Goal: Communication & Community: Answer question/provide support

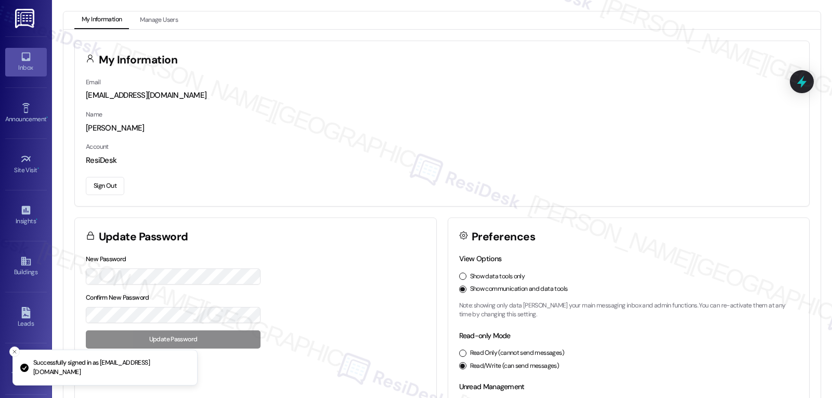
click at [28, 63] on div "Inbox" at bounding box center [26, 67] width 52 height 10
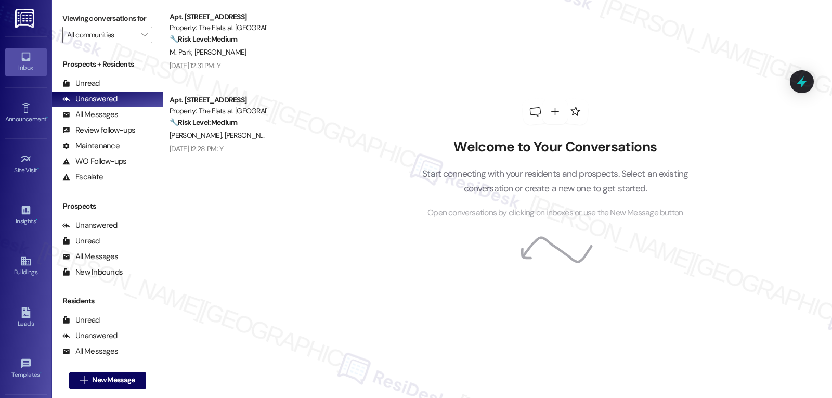
click at [231, 76] on div "Apt. [STREET_ADDRESS] Property: The Flats at [GEOGRAPHIC_DATA] 🔧 Risk Level: Me…" at bounding box center [220, 41] width 114 height 83
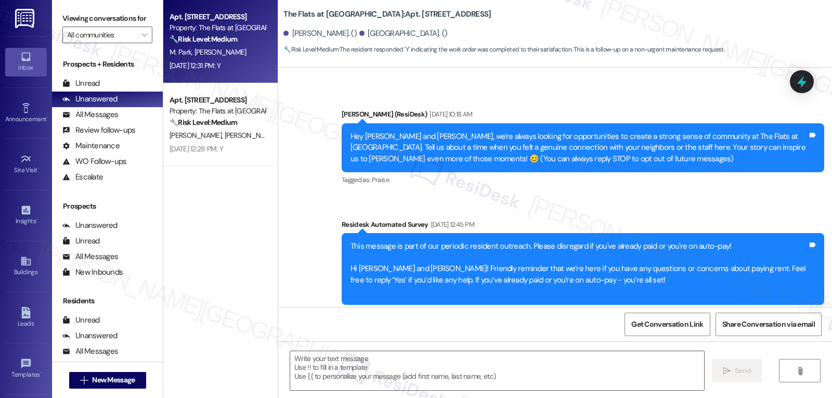
type textarea "Fetching suggested responses. Please feel free to read through the conversation…"
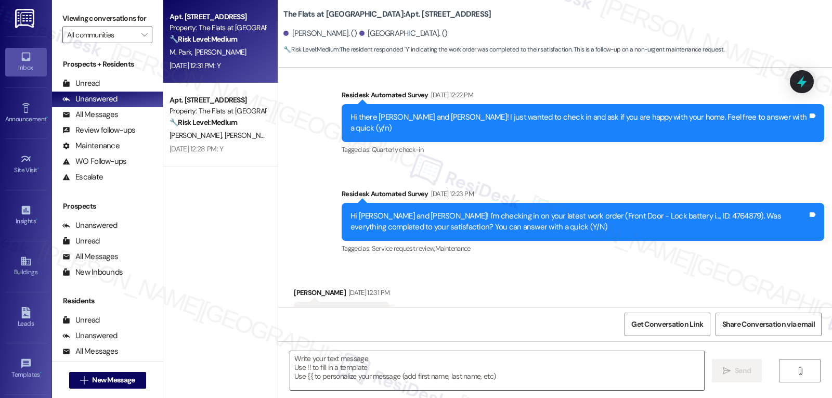
scroll to position [977, 0]
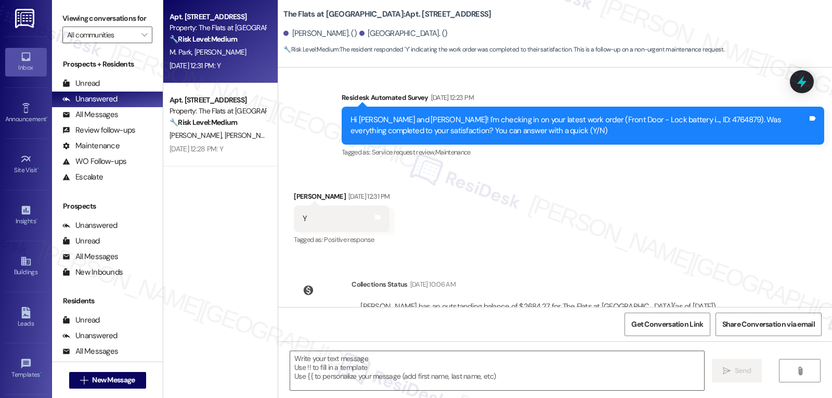
click at [536, 182] on div "Received via SMS [PERSON_NAME] [DATE] 12:31 PM Y Tags and notes Tagged as: Posi…" at bounding box center [555, 211] width 554 height 88
click at [535, 195] on div "Received via SMS [PERSON_NAME] [DATE] 12:31 PM Y Tags and notes Tagged as: Posi…" at bounding box center [555, 211] width 554 height 88
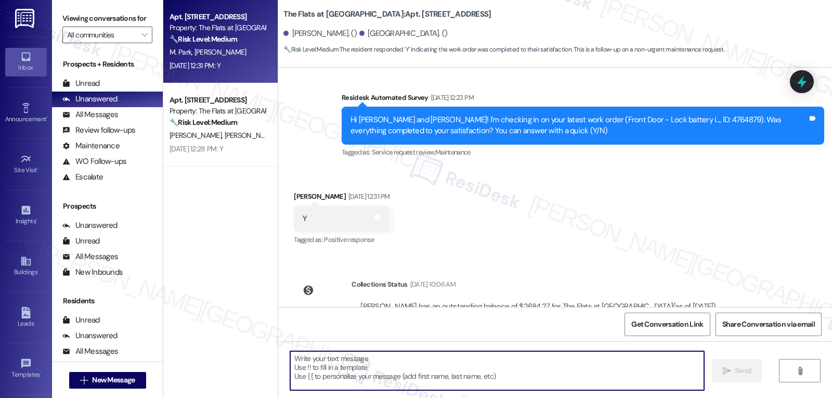
click at [396, 363] on textarea at bounding box center [497, 370] width 414 height 39
paste textarea "Thanks so much for letting us know, {{first_name}}! I’m happy to hear everythin…"
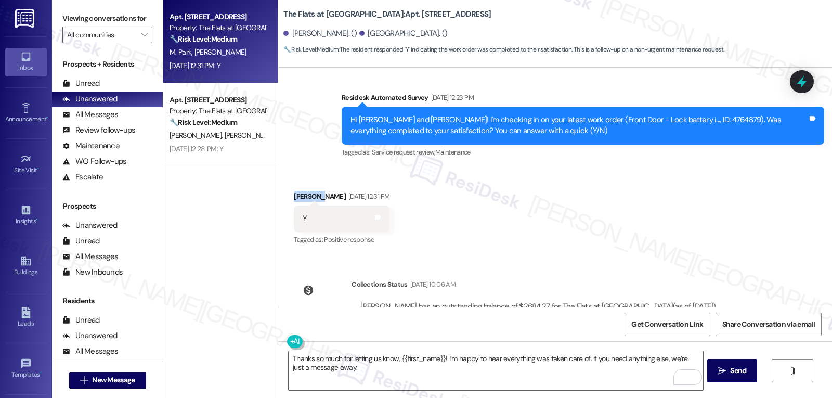
drag, startPoint x: 316, startPoint y: 151, endPoint x: 284, endPoint y: 150, distance: 31.7
click at [286, 183] on div "Received via SMS [PERSON_NAME] [DATE] 12:31 PM Y Tags and notes Tagged as: Posi…" at bounding box center [341, 219] width 111 height 72
copy div "Chansoon"
click at [395, 359] on textarea "Thanks so much for letting us know, {{first_name}}! I’m happy to hear everythin…" at bounding box center [495, 370] width 414 height 39
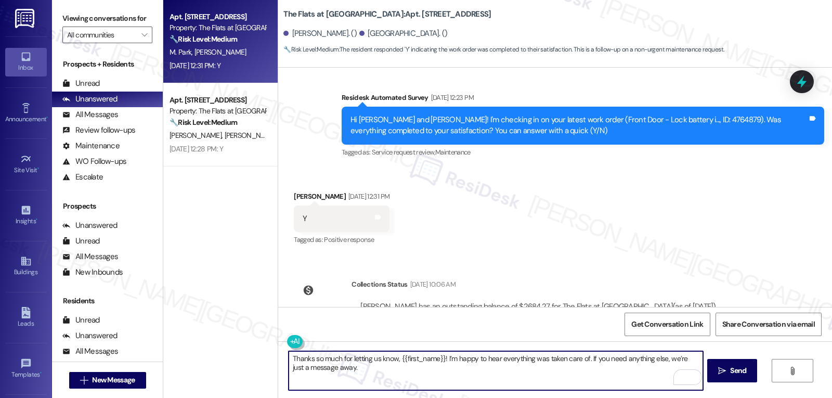
paste textarea "Chansoon"
type textarea "Thanks so much for letting us know, [PERSON_NAME]! I’m happy to hear everything…"
click at [734, 376] on span "Send" at bounding box center [738, 370] width 16 height 11
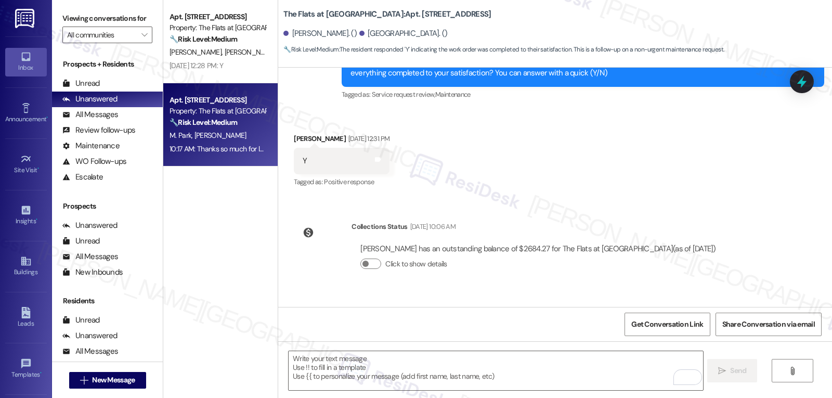
scroll to position [1061, 0]
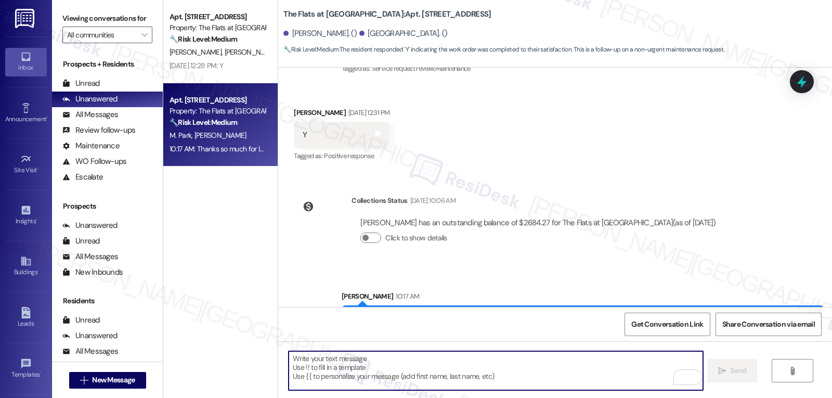
click at [496, 379] on textarea "To enrich screen reader interactions, please activate Accessibility in Grammarl…" at bounding box center [495, 370] width 414 height 39
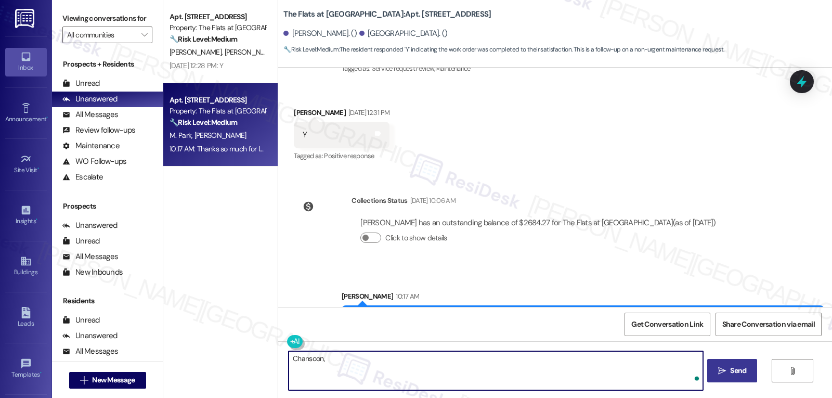
paste textarea "‘just want to ask, has {{property}} been everything you hoped for? I’d love to …"
type textarea "[PERSON_NAME], ‘just want to ask, has {{property}} been everything you hoped fo…"
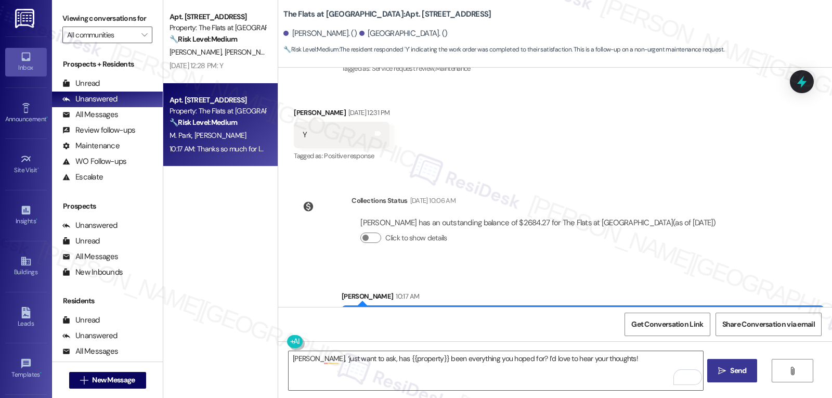
click at [733, 379] on button " Send" at bounding box center [732, 370] width 50 height 23
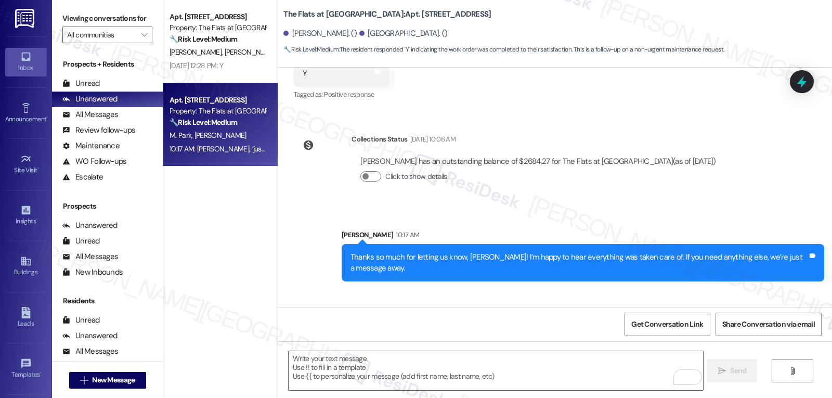
scroll to position [1133, 0]
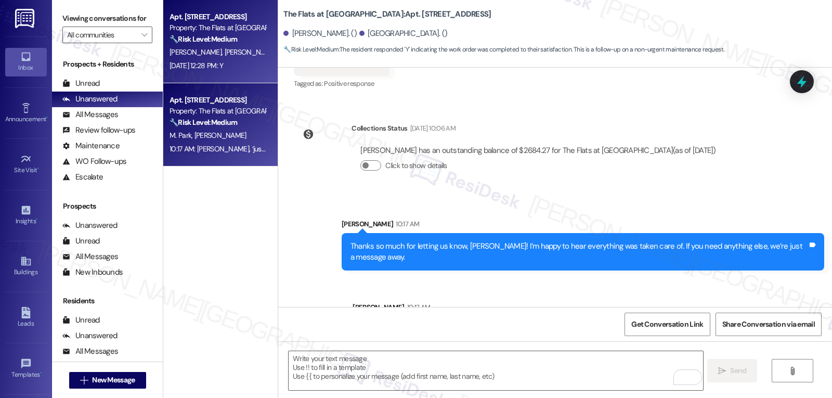
click at [221, 54] on div "[PERSON_NAME] [PERSON_NAME]" at bounding box center [217, 52] width 98 height 13
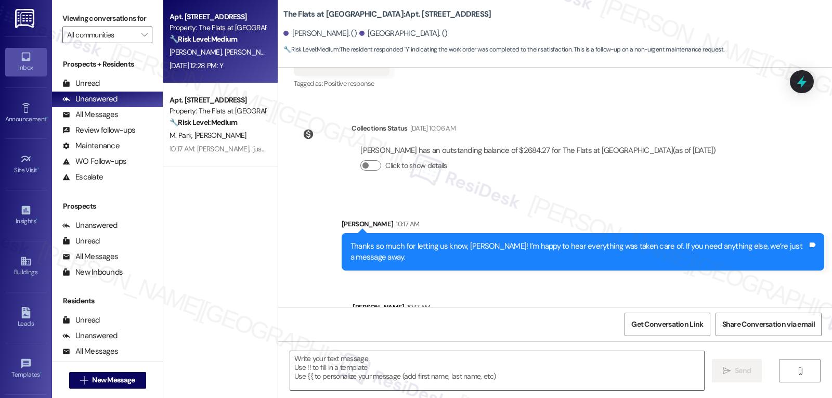
type textarea "Fetching suggested responses. Please feel free to read through the conversation…"
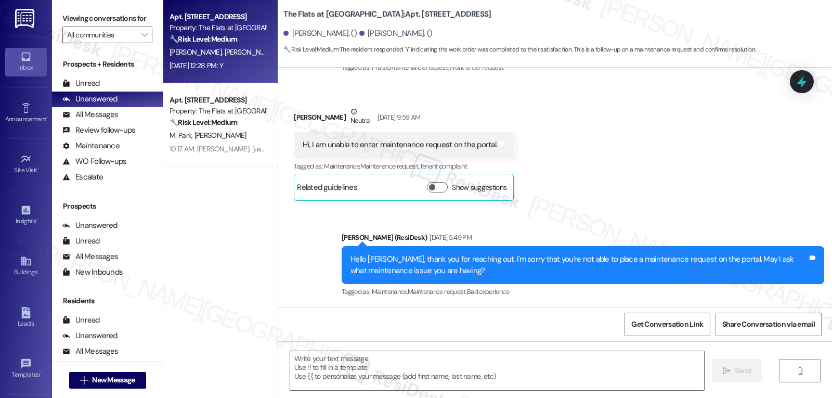
type textarea "Fetching suggested responses. Please feel free to read through the conversation…"
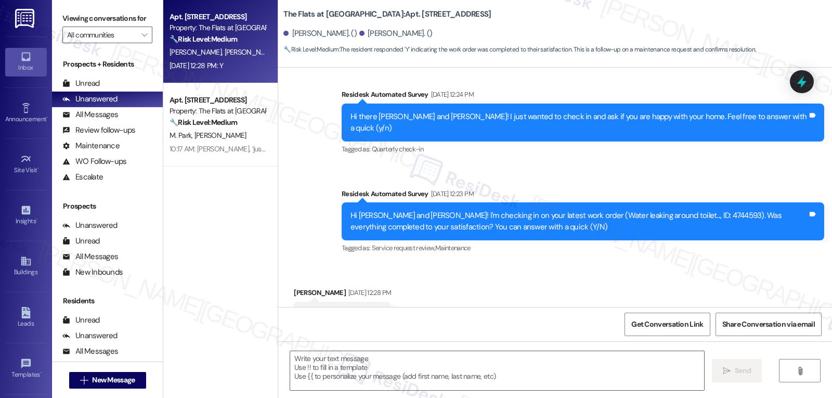
scroll to position [2937, 0]
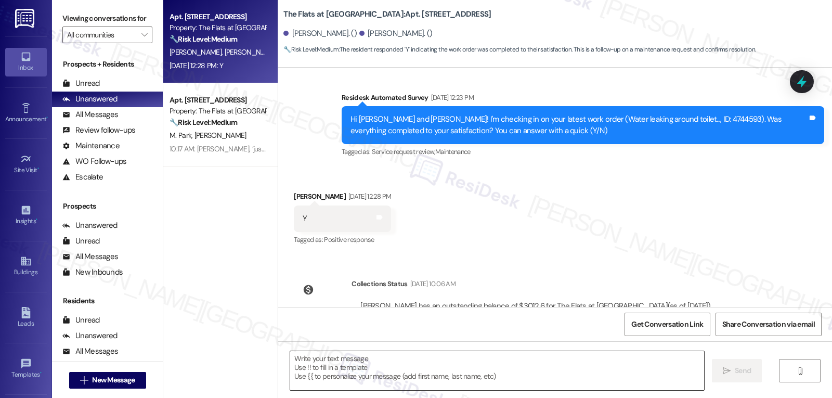
click at [347, 362] on textarea at bounding box center [497, 370] width 414 height 39
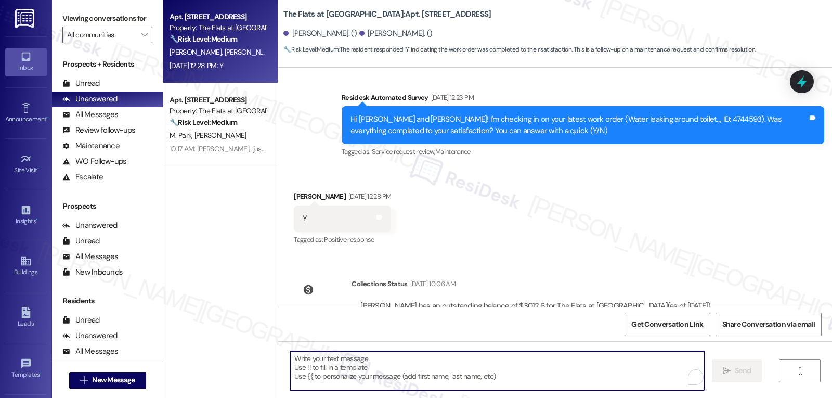
paste textarea "Great to hear, {{first_name}}! Thank you for confirming! We’re always here if s…"
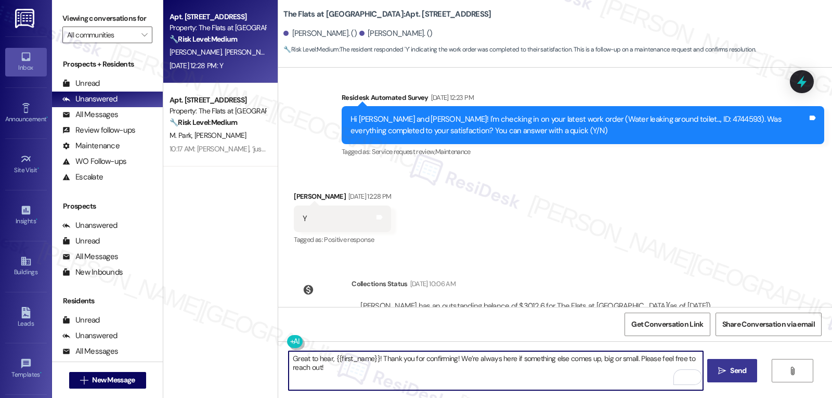
type textarea "Great to hear, {{first_name}}! Thank you for confirming! We’re always here if s…"
click at [726, 375] on span " Send" at bounding box center [732, 370] width 33 height 11
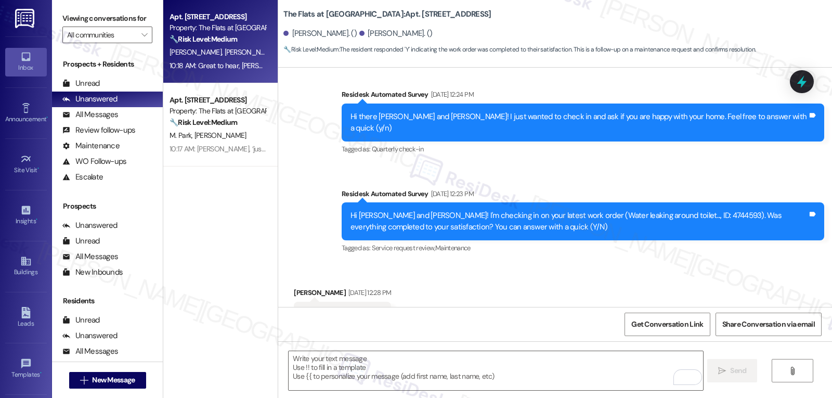
scroll to position [3020, 0]
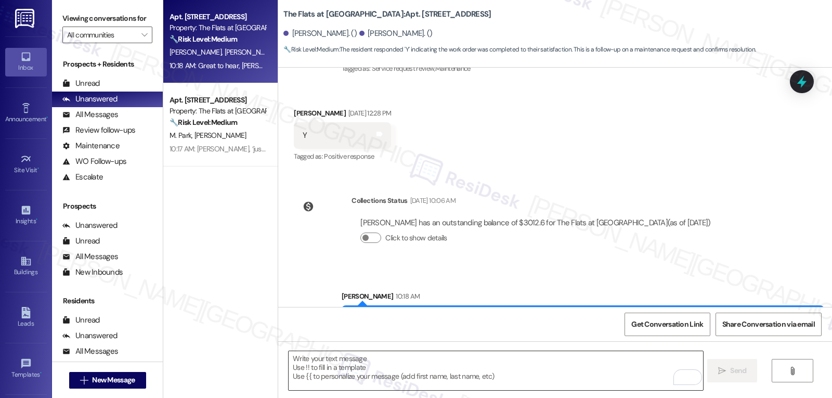
click at [380, 372] on textarea "To enrich screen reader interactions, please activate Accessibility in Grammarl…" at bounding box center [495, 370] width 414 height 39
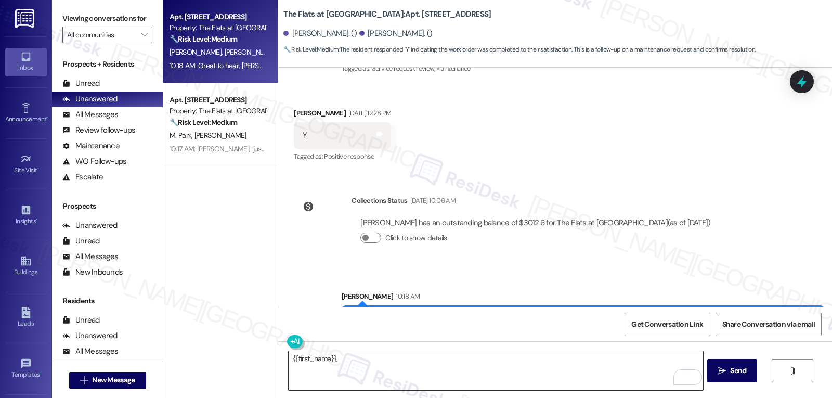
click at [455, 350] on div "{{first_name}}," at bounding box center [495, 370] width 415 height 40
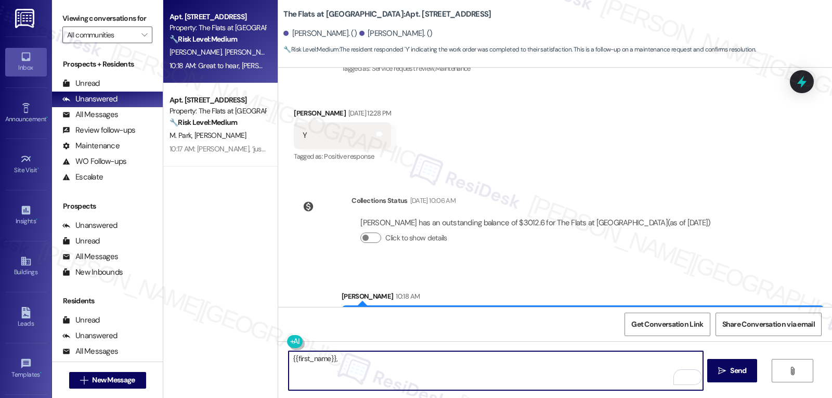
click at [445, 358] on textarea "{{first_name}}," at bounding box center [495, 370] width 414 height 39
paste textarea "I hope you’re enjoying your time at {{property}}! Has it been meeting your expe…"
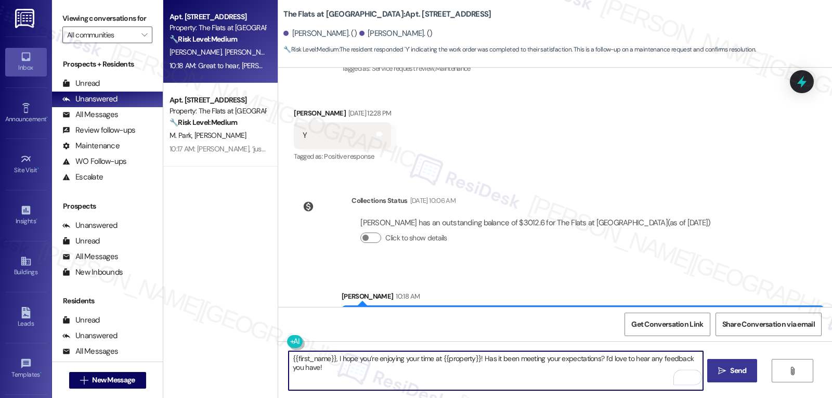
type textarea "{{first_name}}, I hope you’re enjoying your time at {{property}}! Has it been m…"
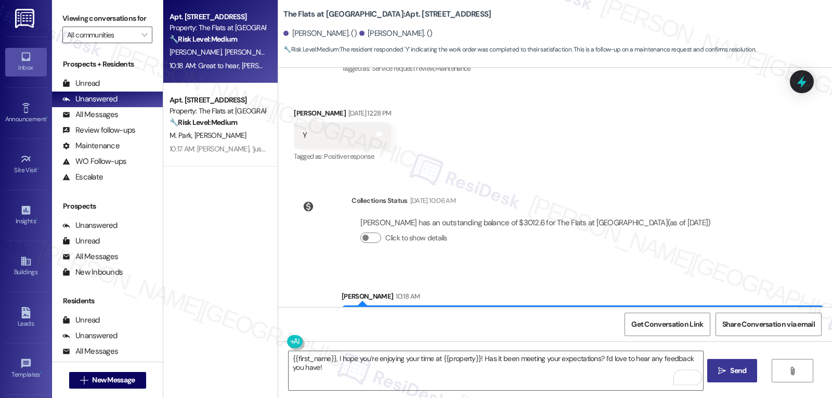
click at [716, 374] on span " Send" at bounding box center [732, 370] width 33 height 11
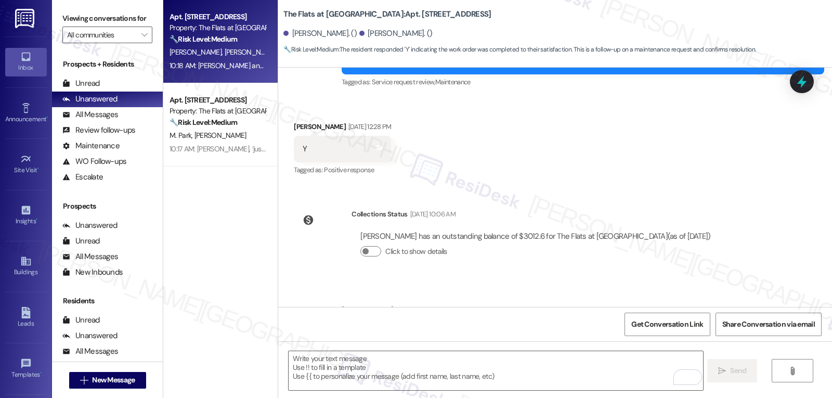
scroll to position [3104, 0]
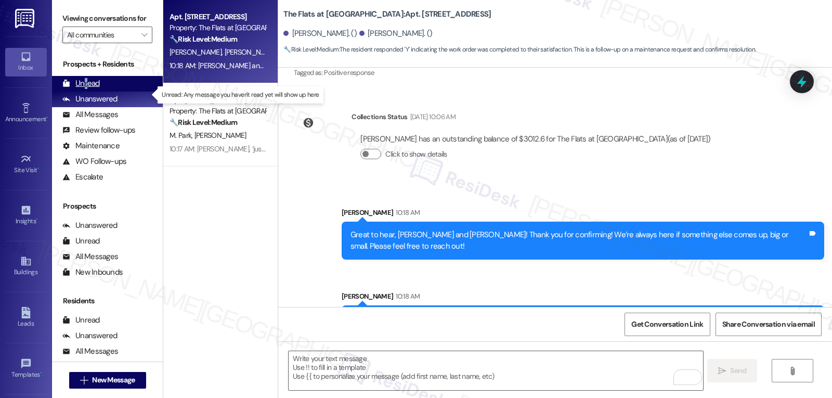
click at [85, 89] on div "Unread" at bounding box center [80, 83] width 37 height 11
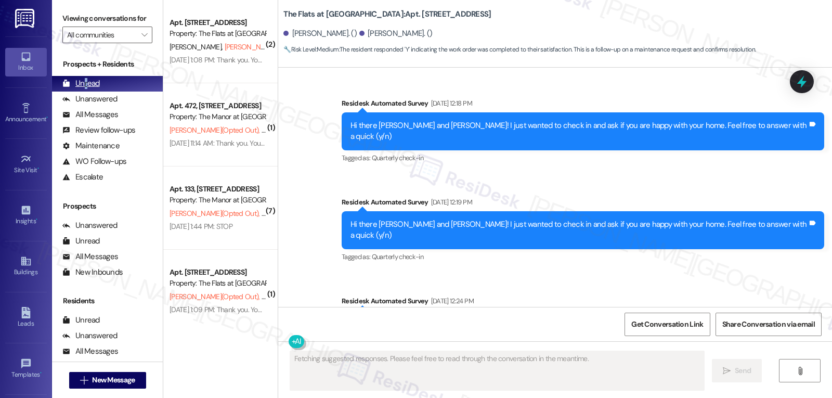
scroll to position [2841, 0]
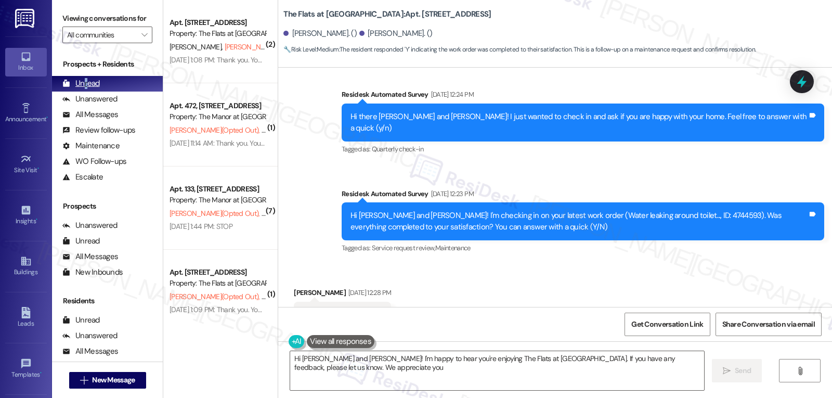
type textarea "Hi [PERSON_NAME] and [PERSON_NAME]! I'm happy to hear you're enjoying The Flats…"
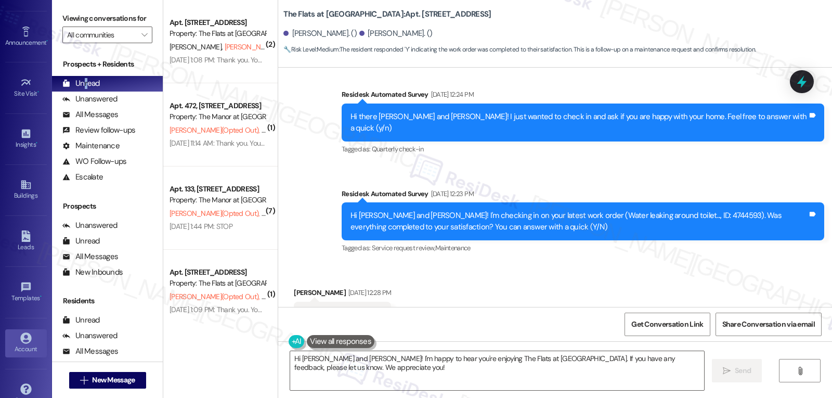
scroll to position [98, 0]
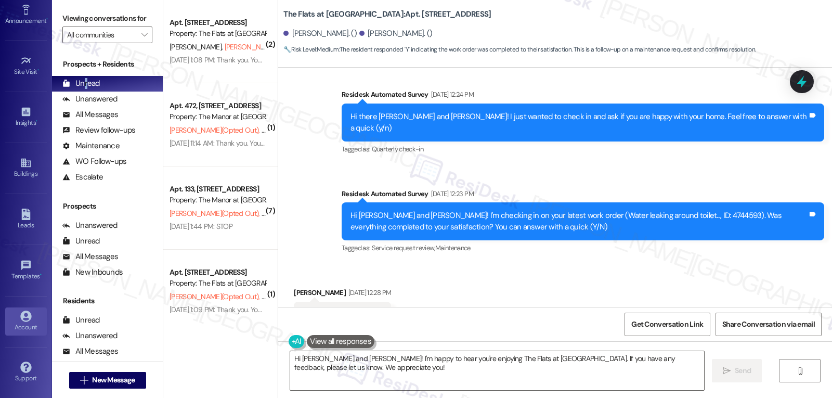
click at [34, 318] on link "Account" at bounding box center [26, 321] width 42 height 28
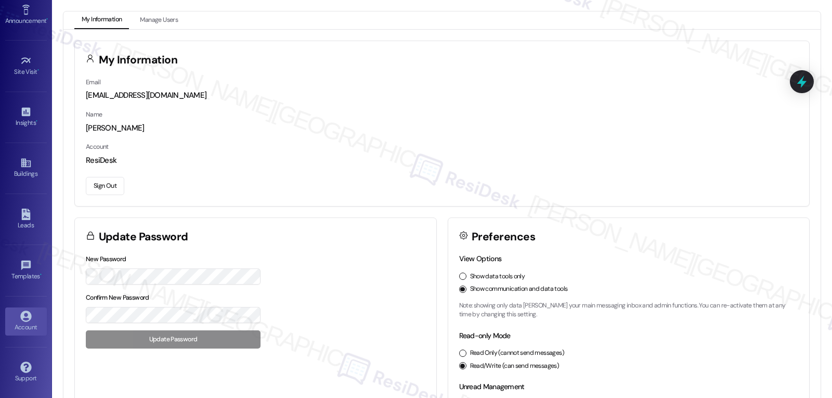
click at [118, 190] on button "Sign Out" at bounding box center [105, 186] width 38 height 18
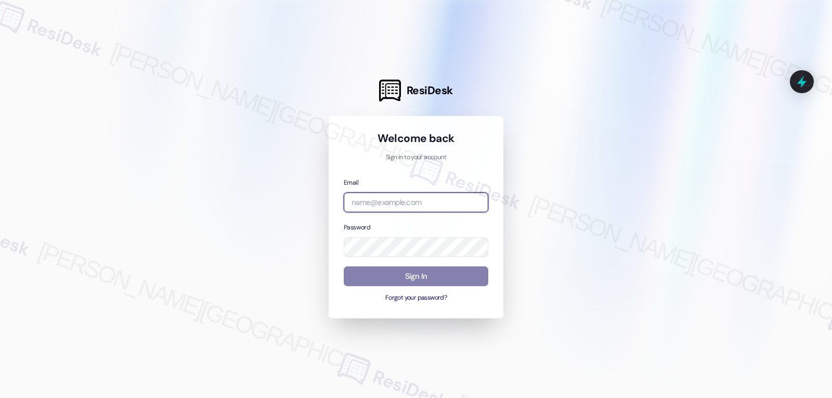
drag, startPoint x: 445, startPoint y: 205, endPoint x: 436, endPoint y: 204, distance: 8.9
click at [440, 204] on input "email" at bounding box center [416, 202] width 145 height 20
click at [388, 207] on input "email" at bounding box center [416, 202] width 145 height 20
paste input "automated-surveys-archway_equities-jomar.punay@archway_[DOMAIN_NAME]"
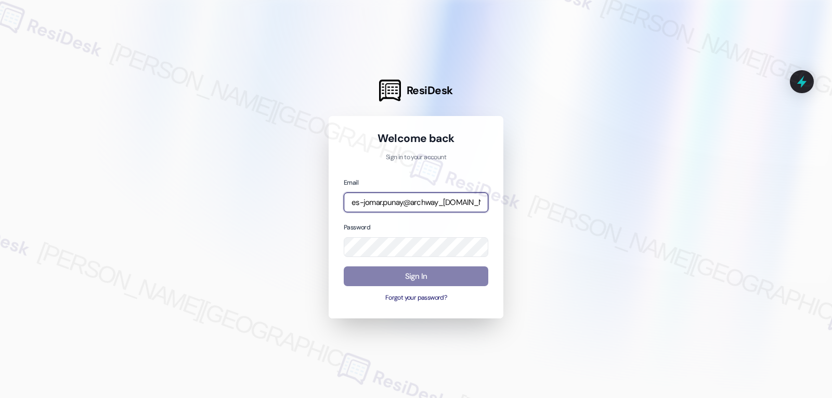
type input "automated-surveys-archway_equities-jomar.punay@archway_[DOMAIN_NAME]"
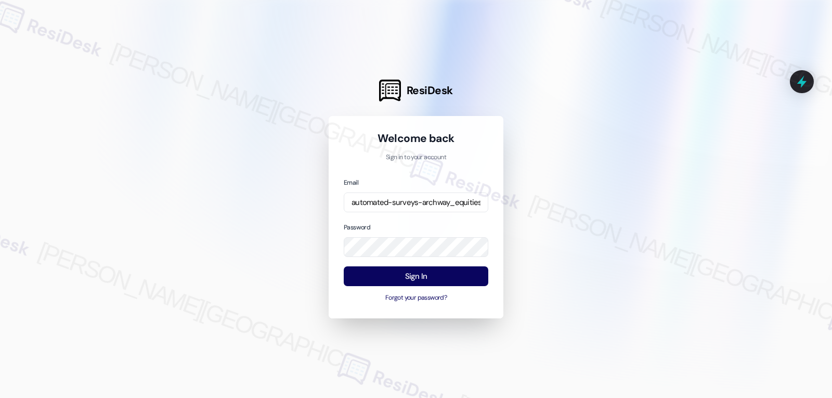
click at [426, 218] on div "Email automated-surveys-archway_equities-jomar.punay@archway_[DOMAIN_NAME] Pass…" at bounding box center [416, 240] width 145 height 126
click at [440, 275] on button "Sign In" at bounding box center [416, 276] width 145 height 20
